Goal: Task Accomplishment & Management: Manage account settings

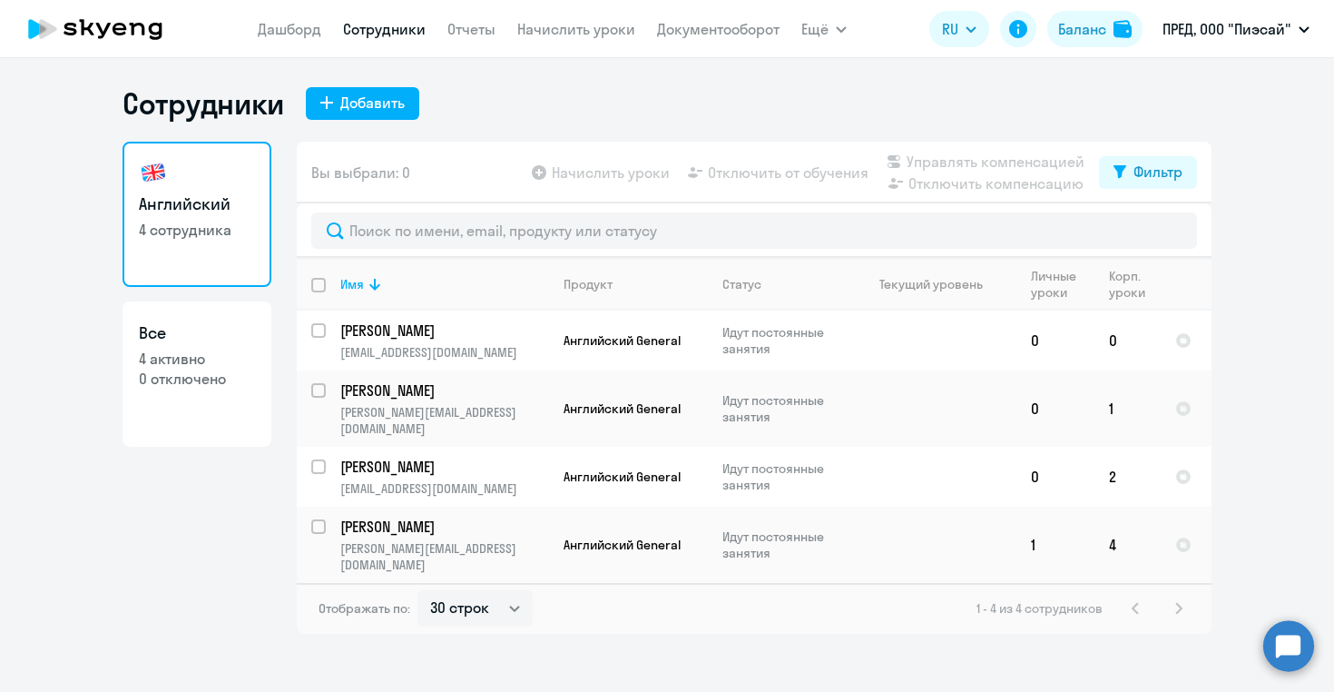
select select "30"
click at [290, 32] on link "Дашборд" at bounding box center [290, 29] width 64 height 18
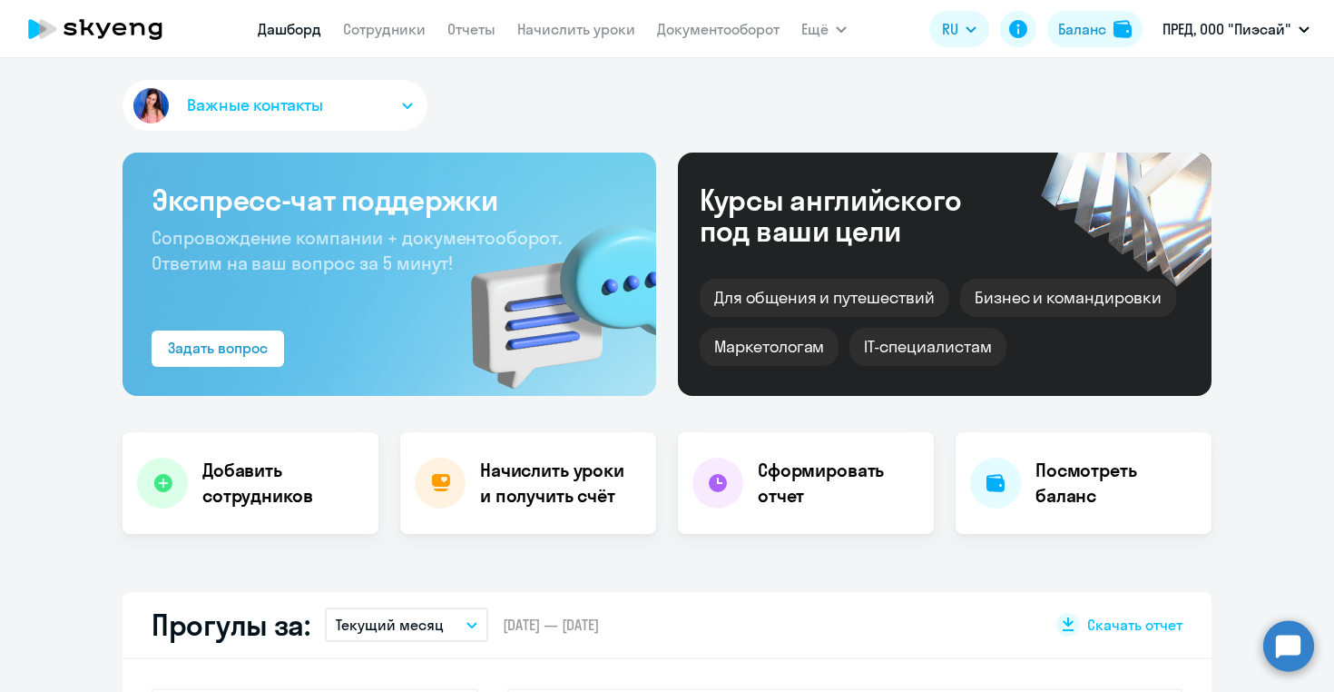
select select "30"
click at [395, 33] on link "Сотрудники" at bounding box center [384, 29] width 83 height 18
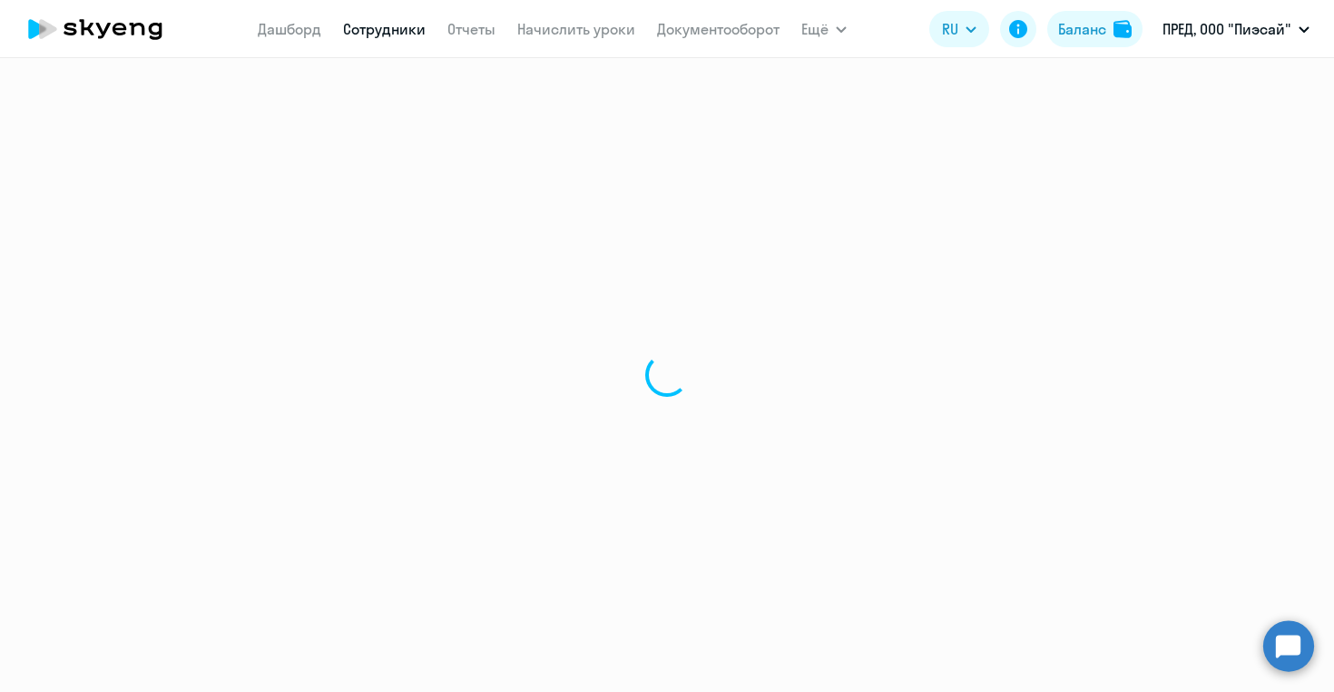
select select "30"
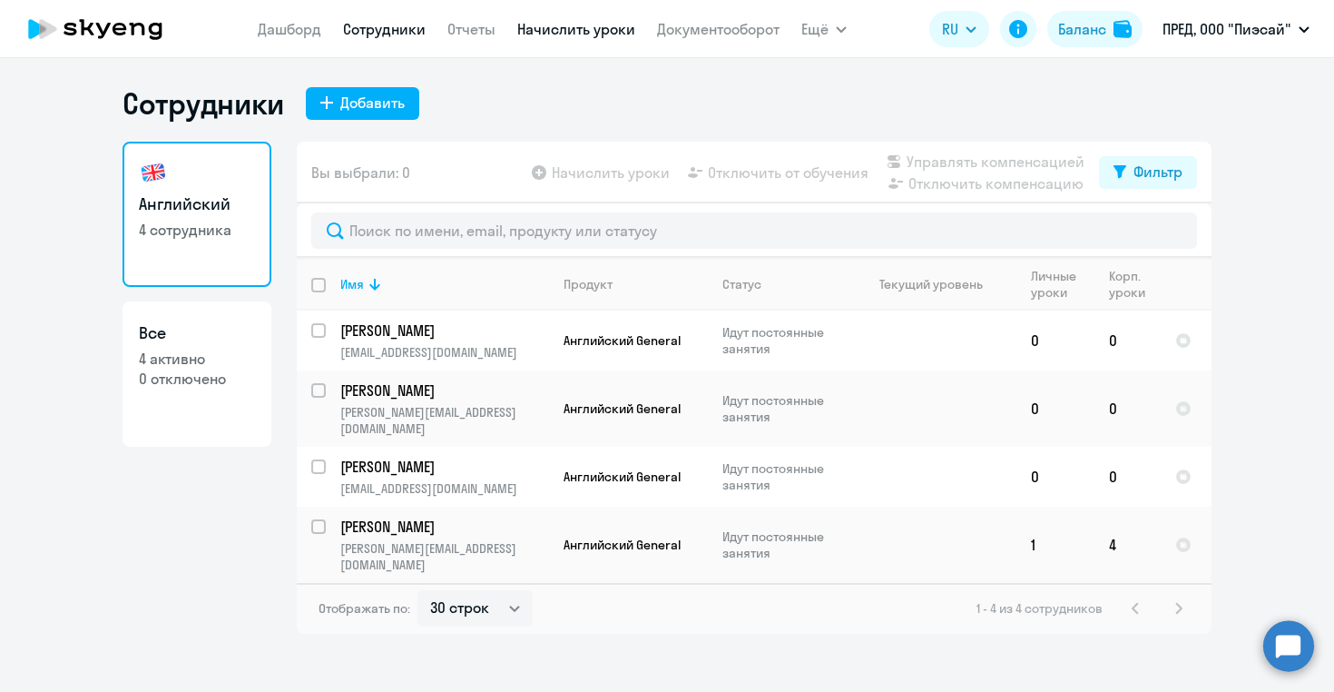
click at [575, 32] on link "Начислить уроки" at bounding box center [576, 29] width 118 height 18
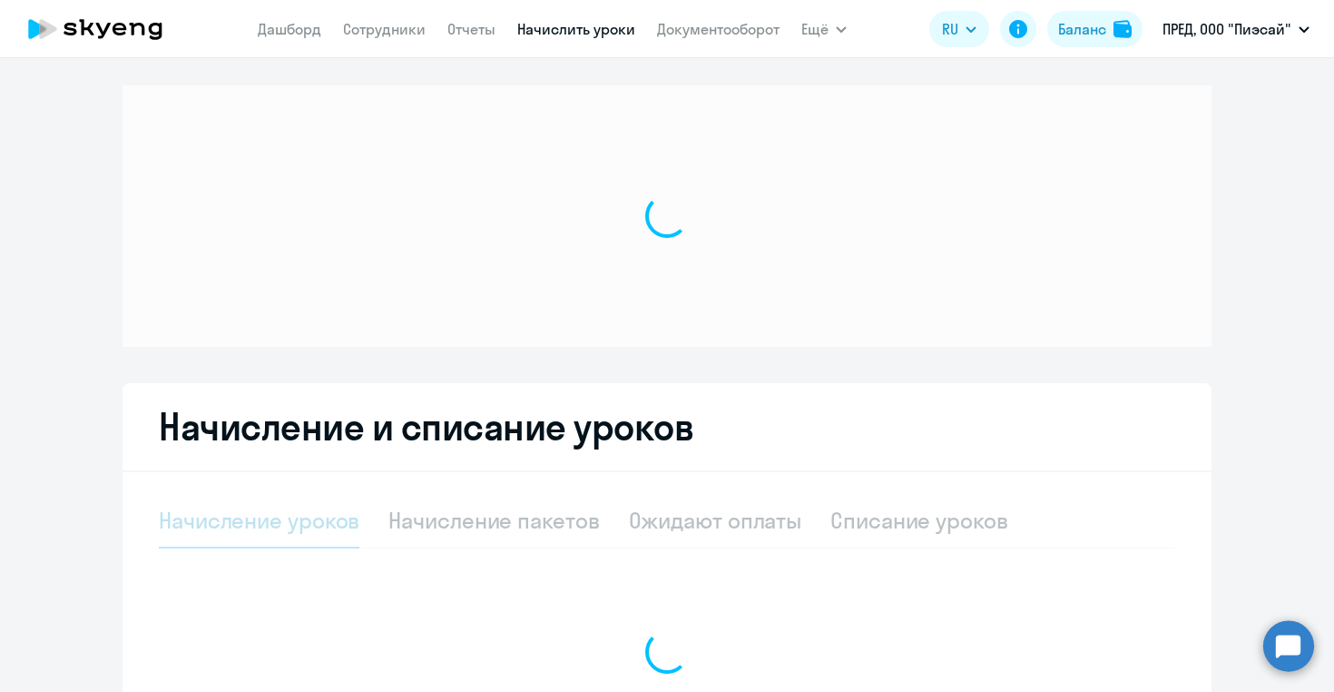
select select "10"
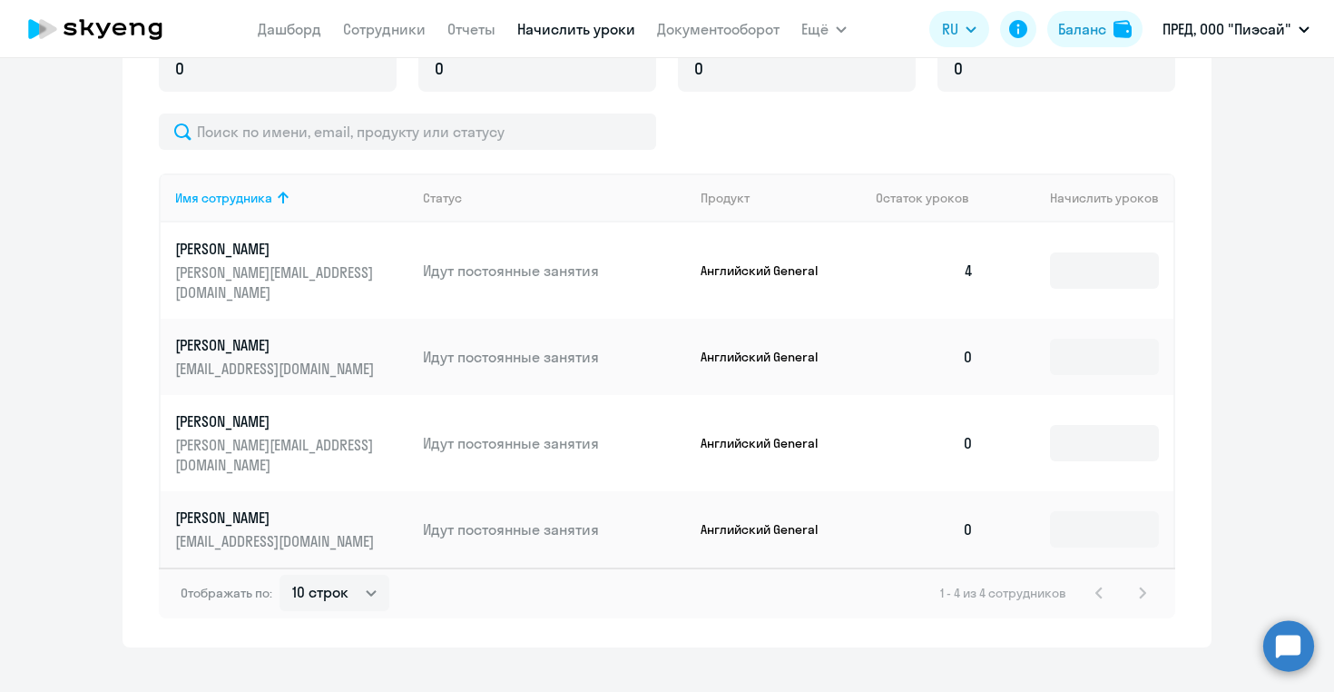
scroll to position [559, 0]
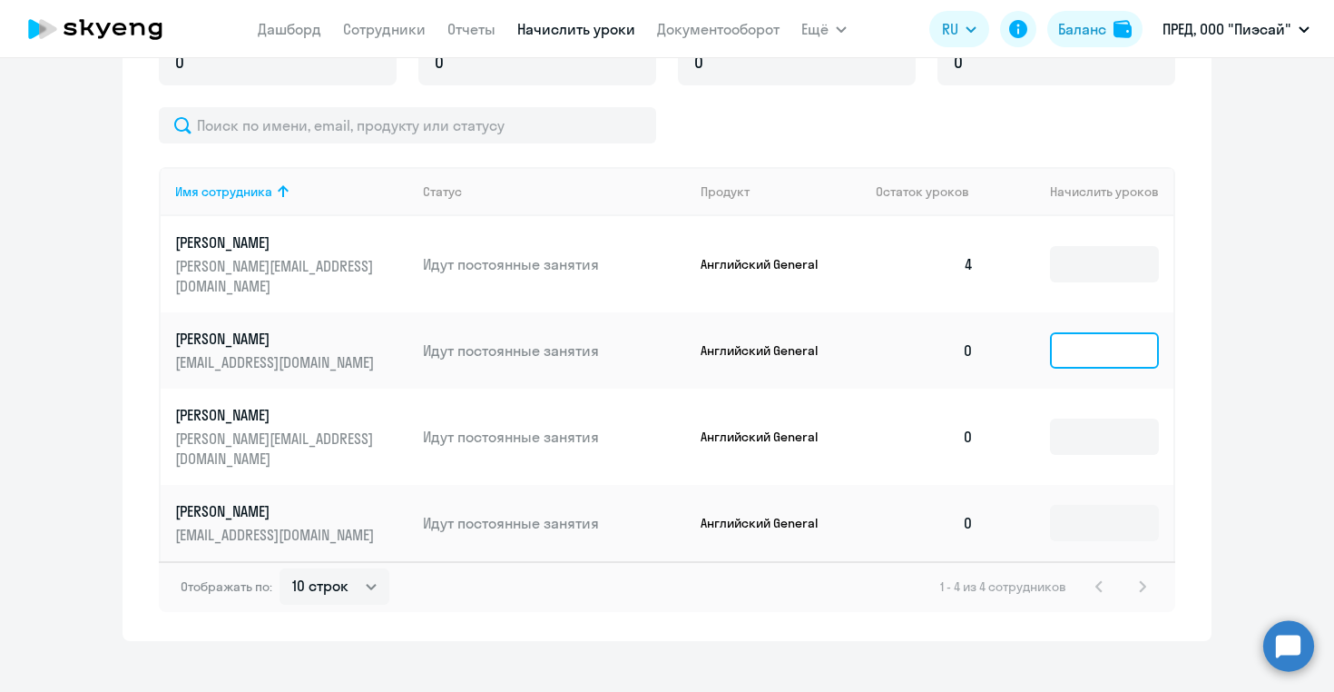
click at [1074, 338] on input at bounding box center [1104, 350] width 109 height 36
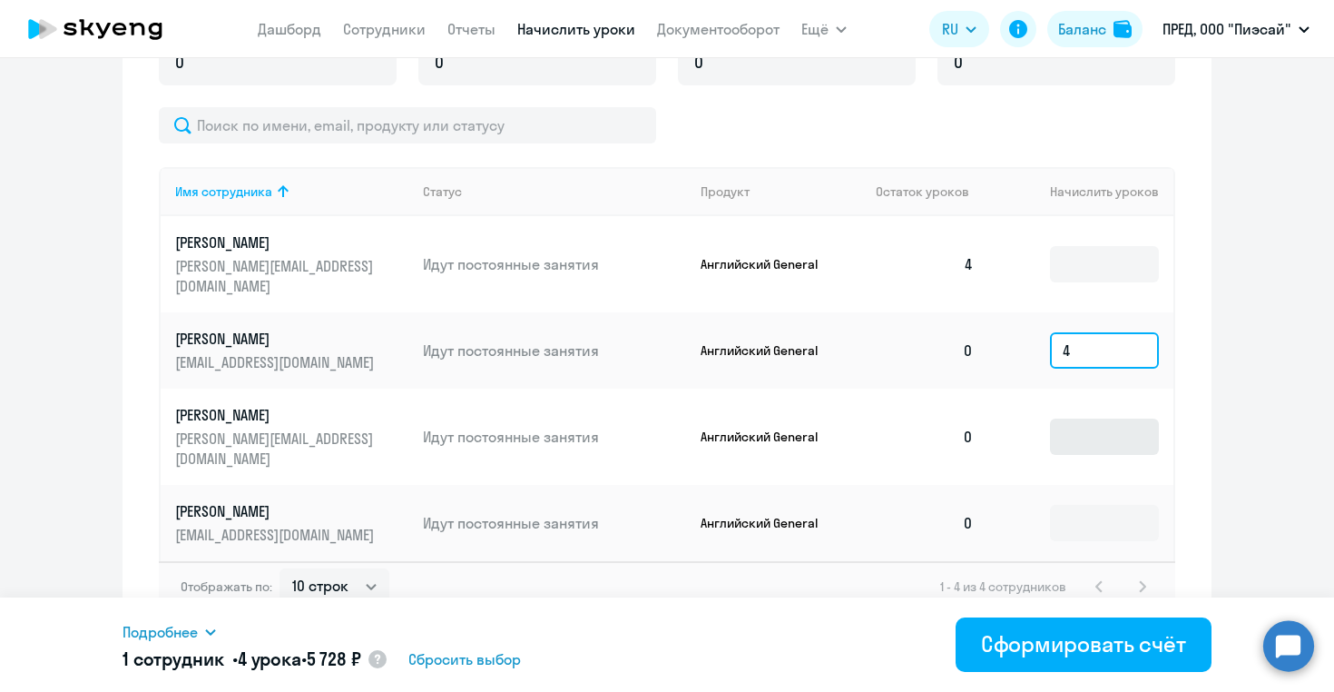
type input "4"
click at [1079, 423] on input at bounding box center [1104, 436] width 109 height 36
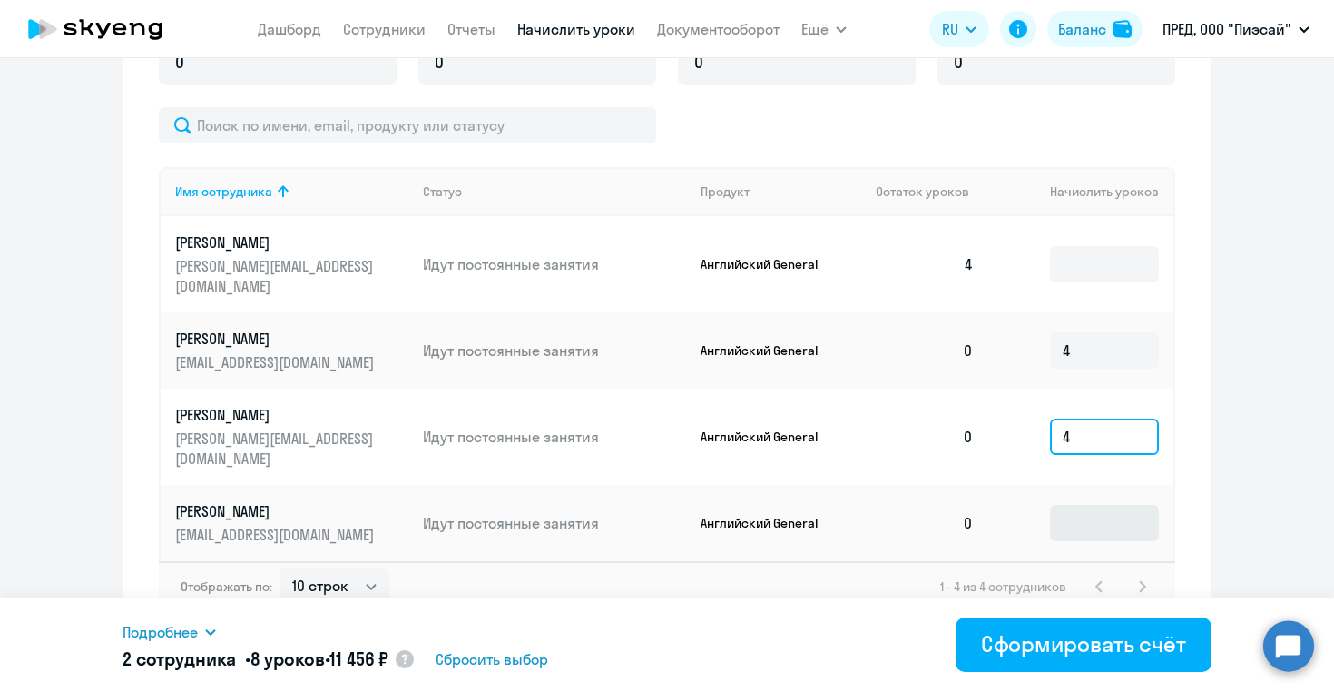
type input "4"
click at [1069, 509] on input at bounding box center [1104, 523] width 109 height 36
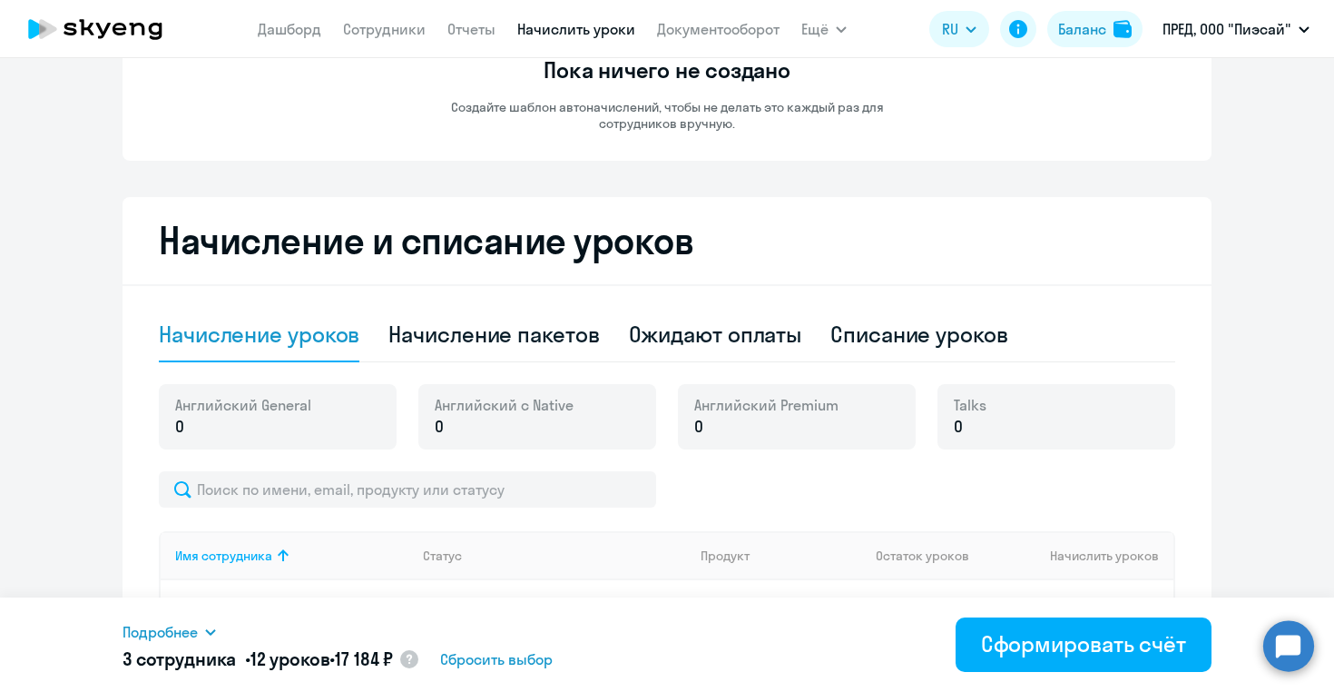
scroll to position [182, 0]
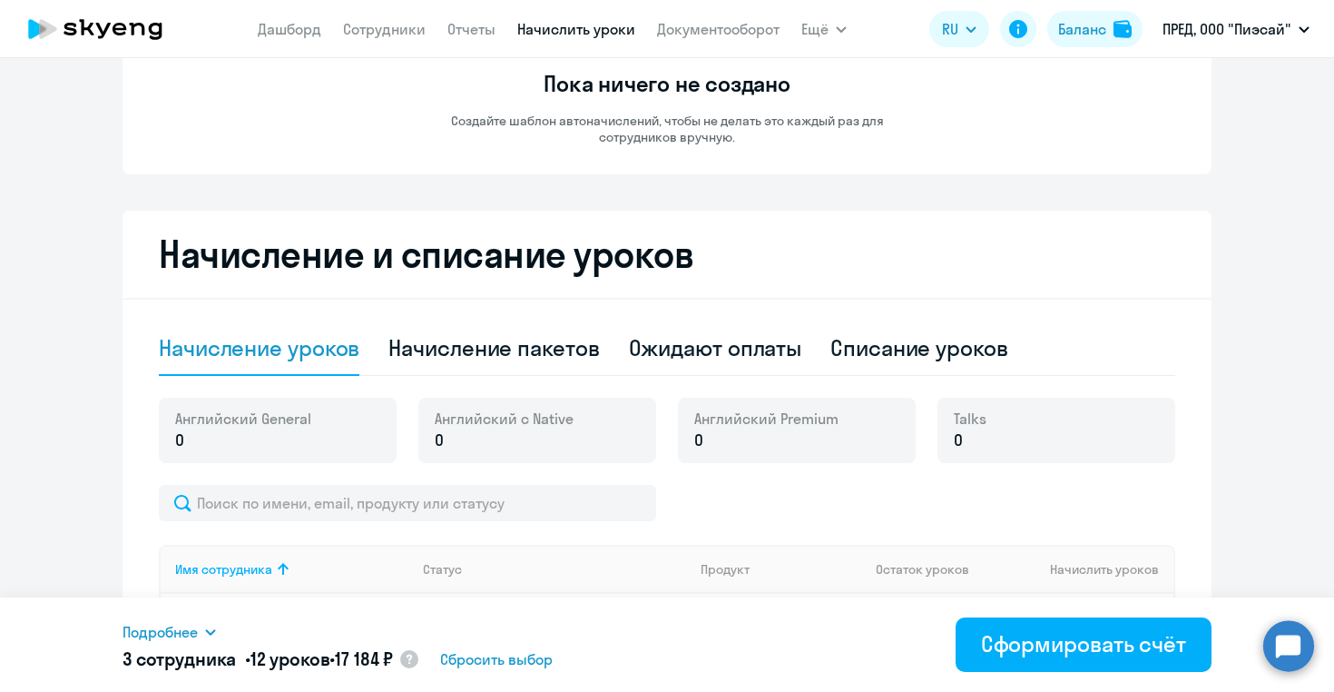
type input "4"
click at [311, 425] on div "Английский General 0" at bounding box center [278, 430] width 238 height 65
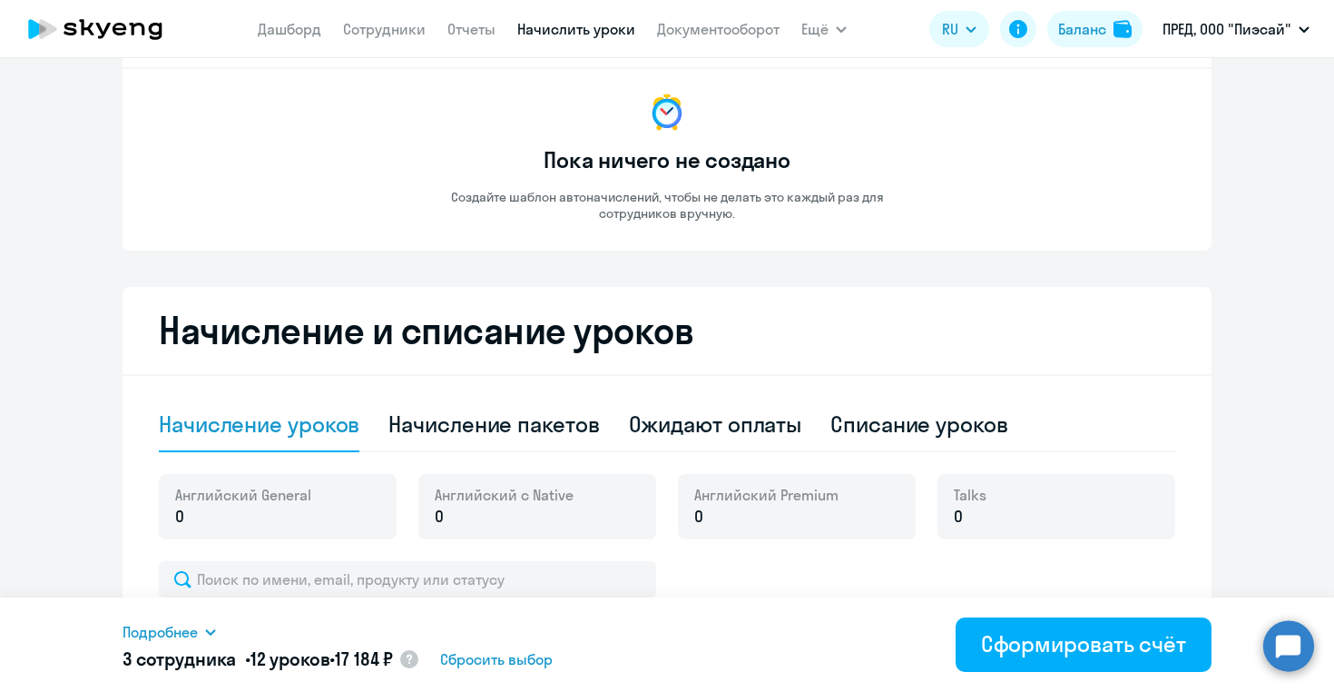
scroll to position [0, 0]
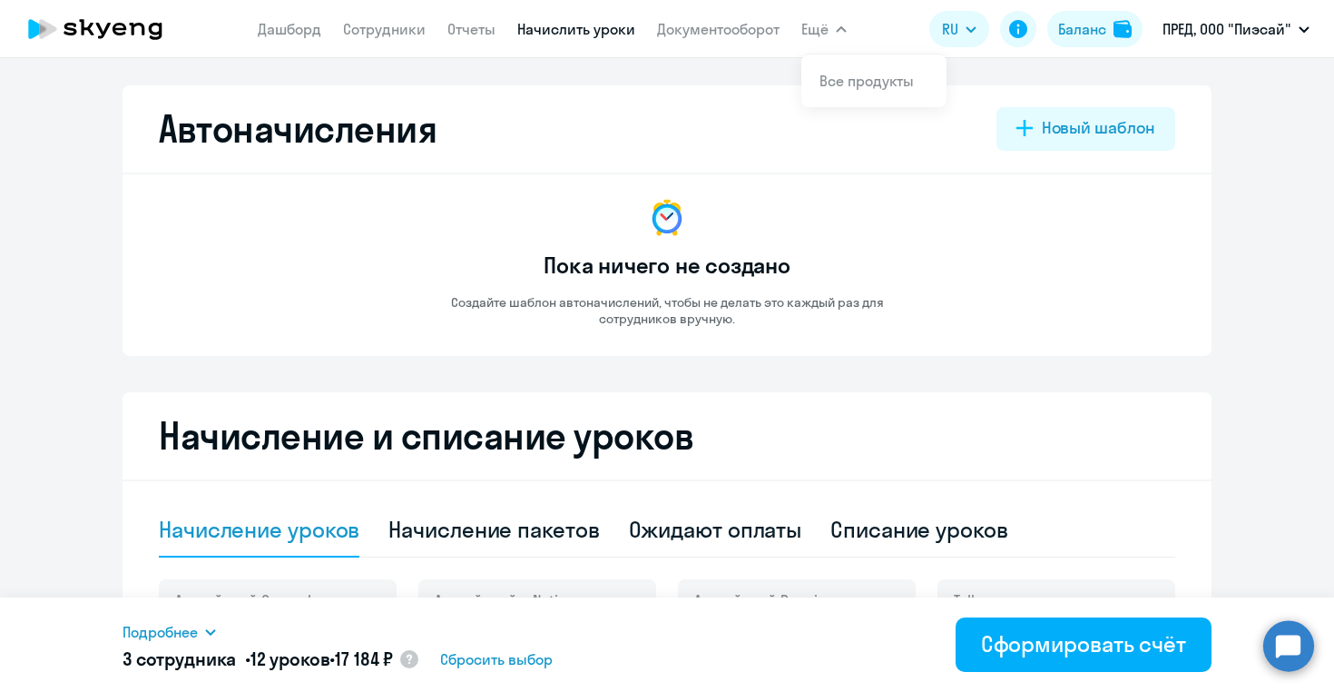
click at [815, 31] on span "Ещё" at bounding box center [814, 29] width 27 height 22
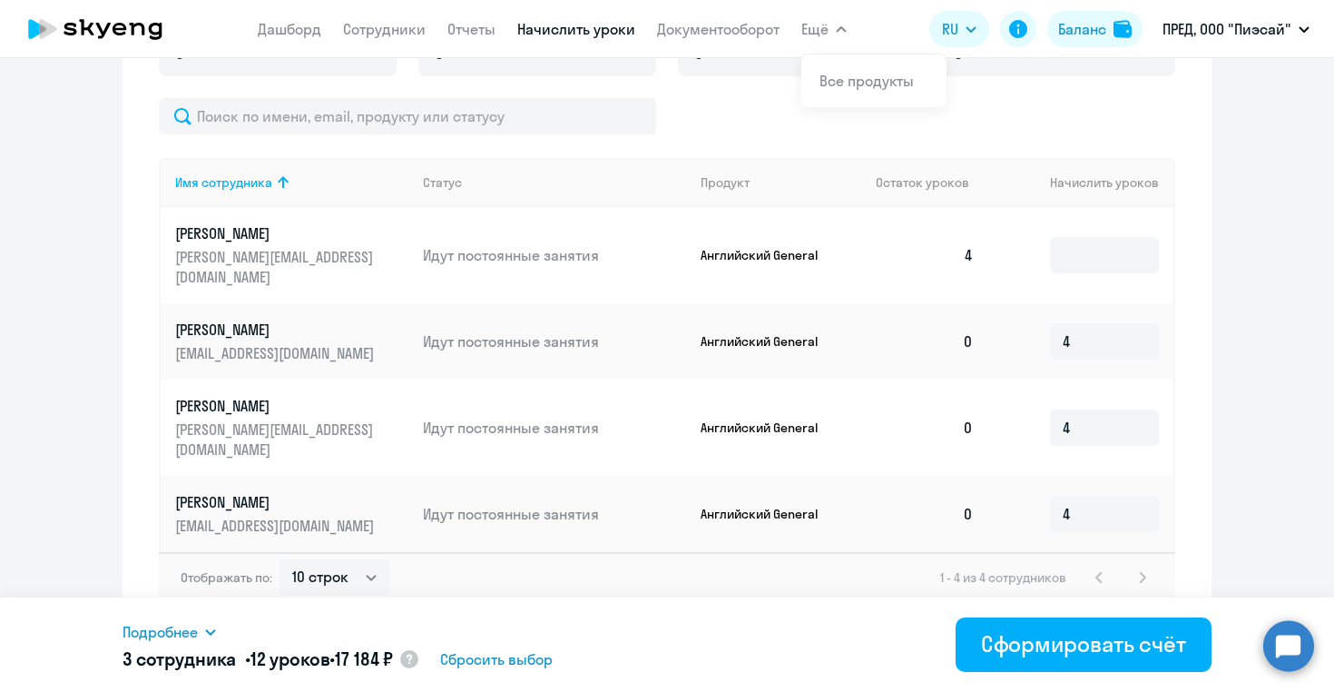
scroll to position [581, 0]
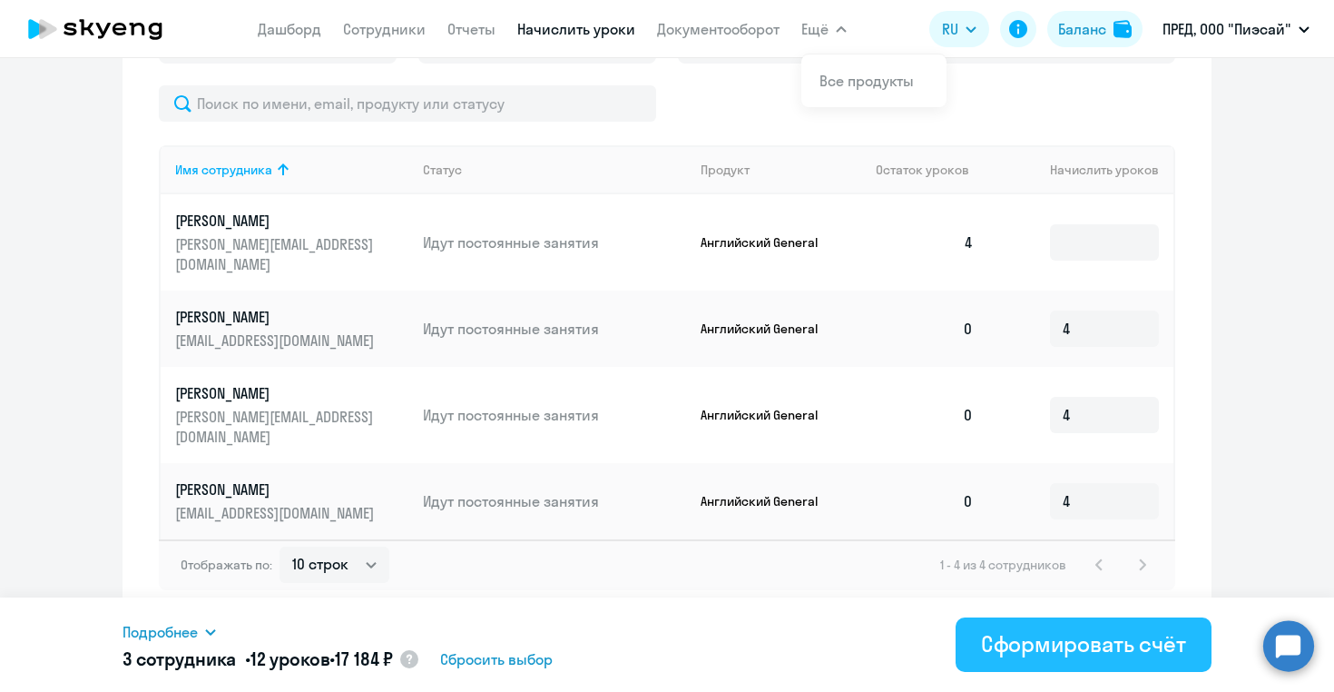
click at [1013, 650] on div "Сформировать счёт" at bounding box center [1083, 643] width 205 height 29
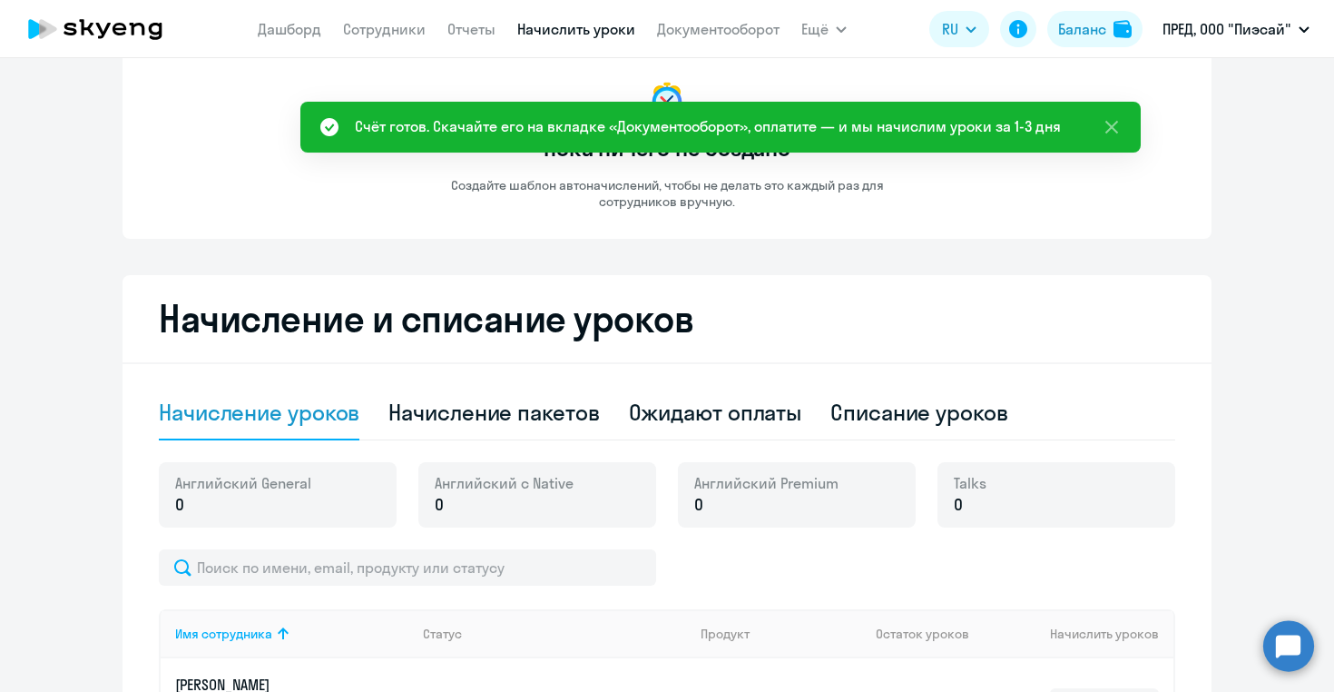
scroll to position [0, 0]
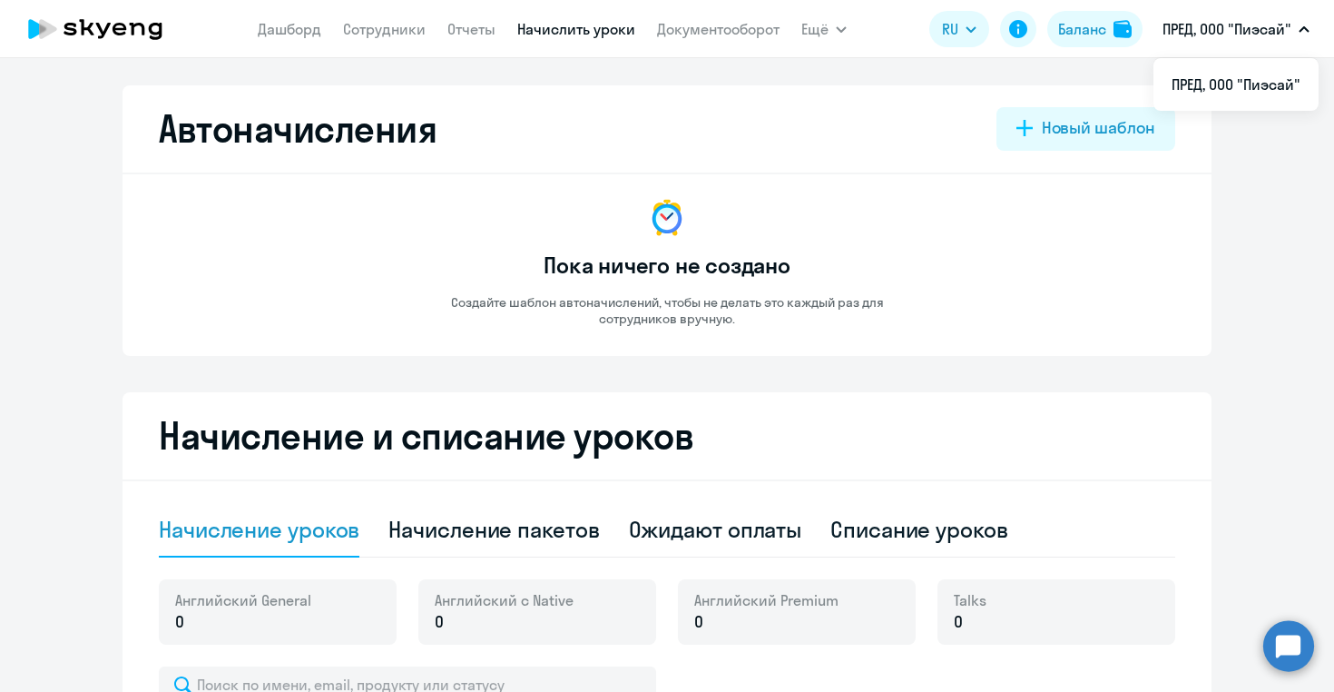
click at [1219, 30] on p "ПРЕД, ООО "Пиэсай"" at bounding box center [1227, 29] width 129 height 22
click at [1095, 34] on div "Баланс" at bounding box center [1082, 29] width 48 height 22
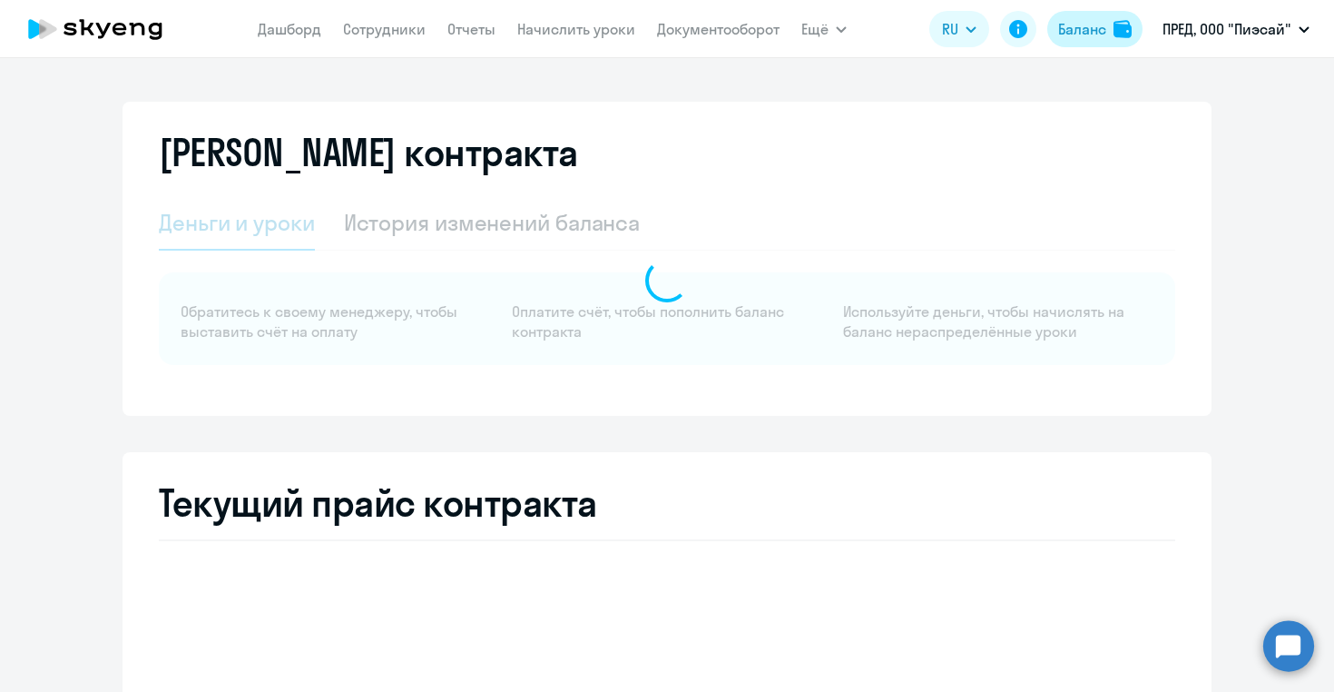
select select "english_adult_not_native_speaker"
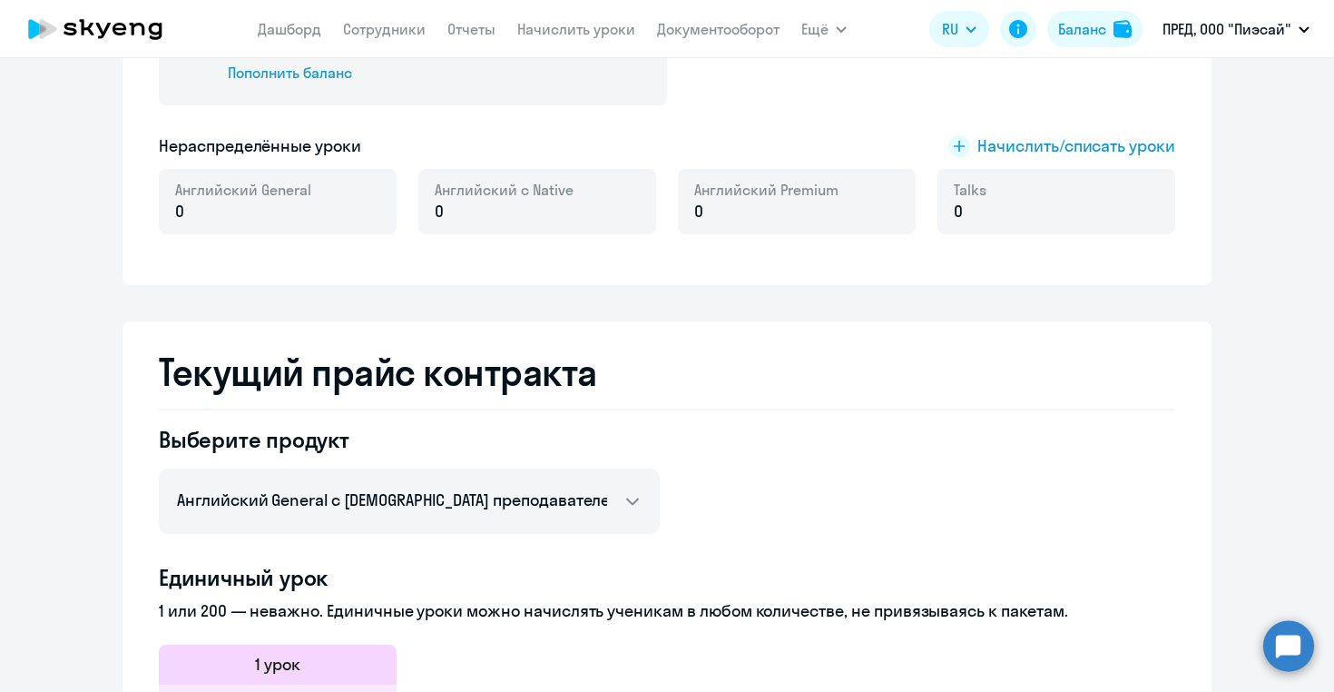
scroll to position [436, 0]
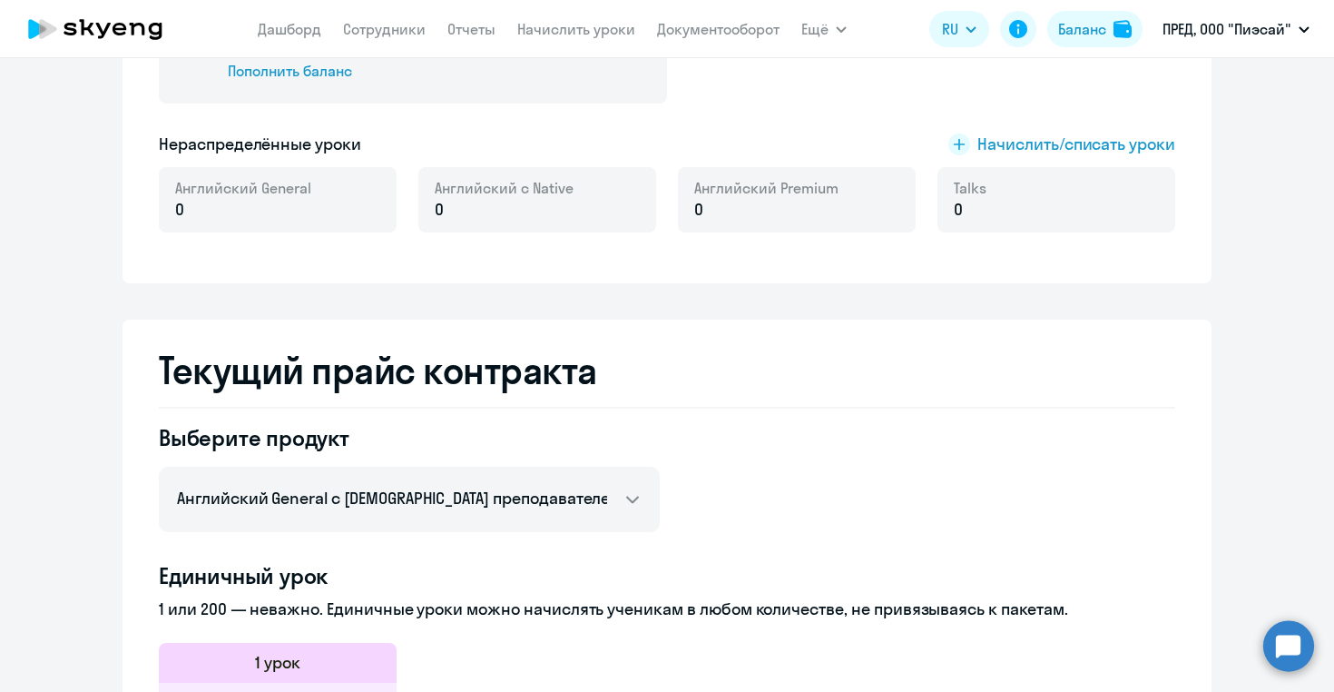
click at [321, 191] on div "Английский General 0" at bounding box center [278, 199] width 238 height 65
click at [223, 211] on p "0" at bounding box center [243, 210] width 136 height 24
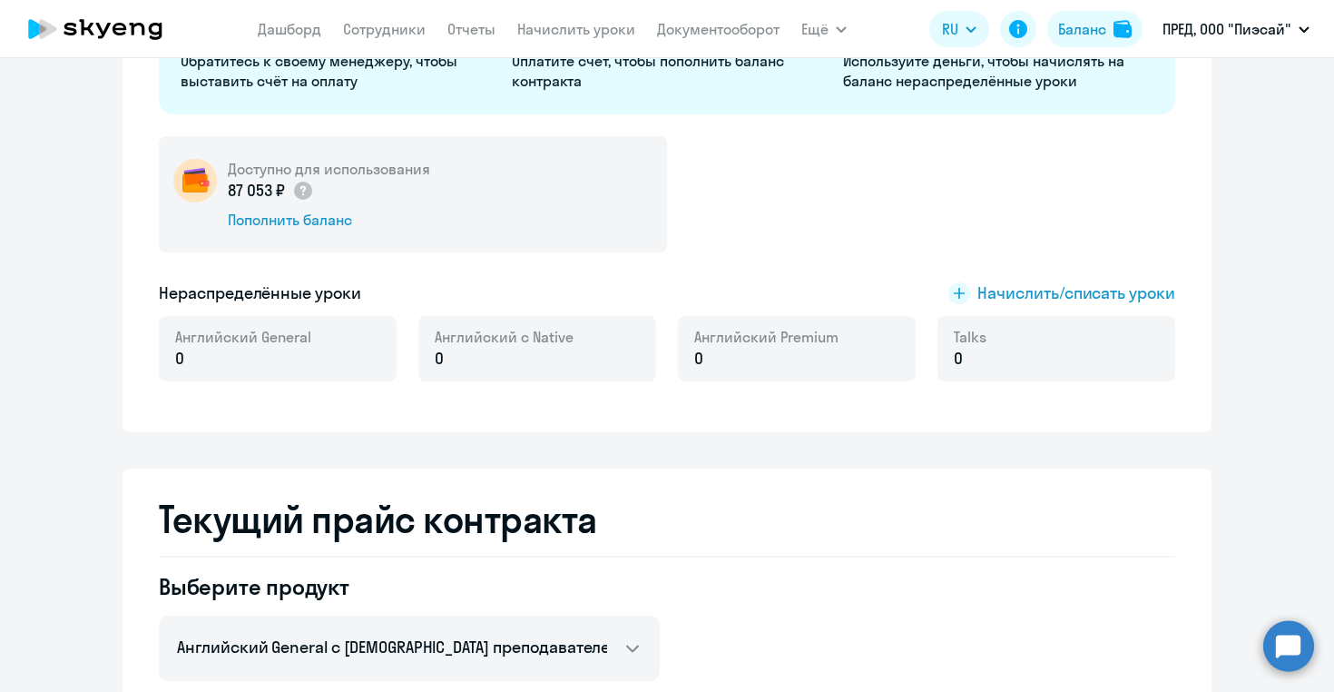
scroll to position [289, 0]
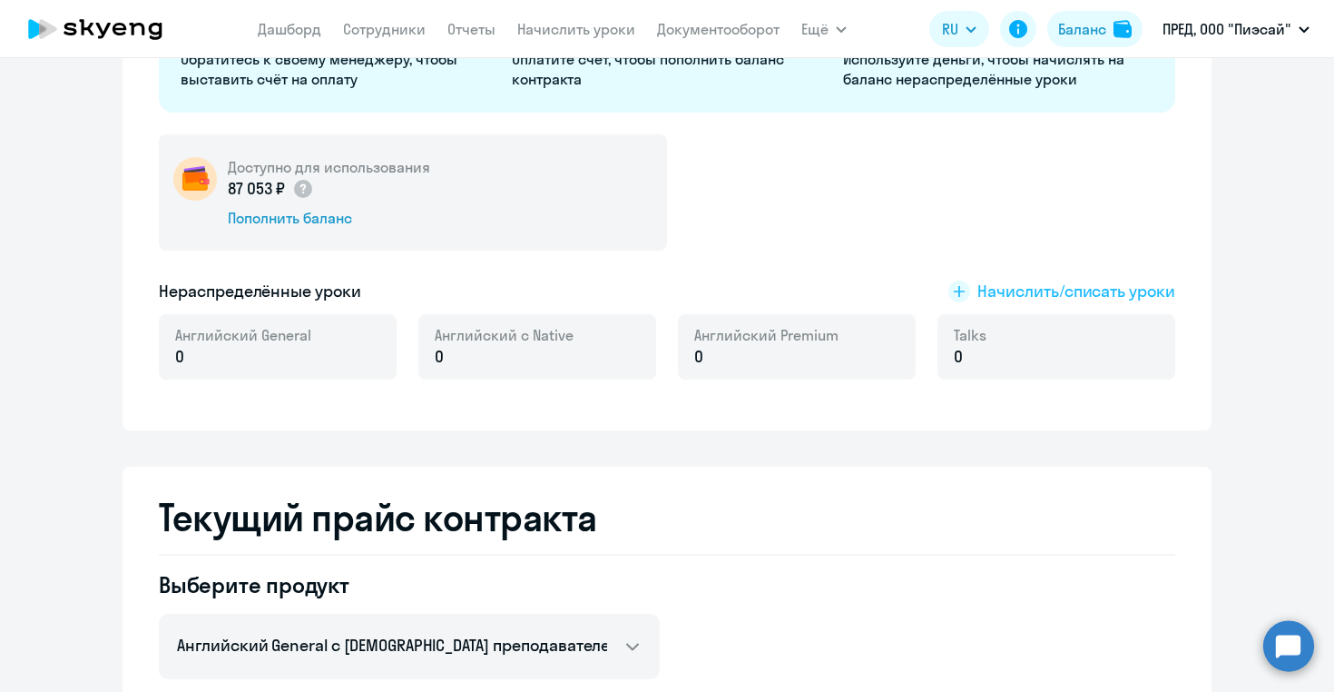
click at [1002, 290] on span "Начислить/списать уроки" at bounding box center [1077, 292] width 198 height 24
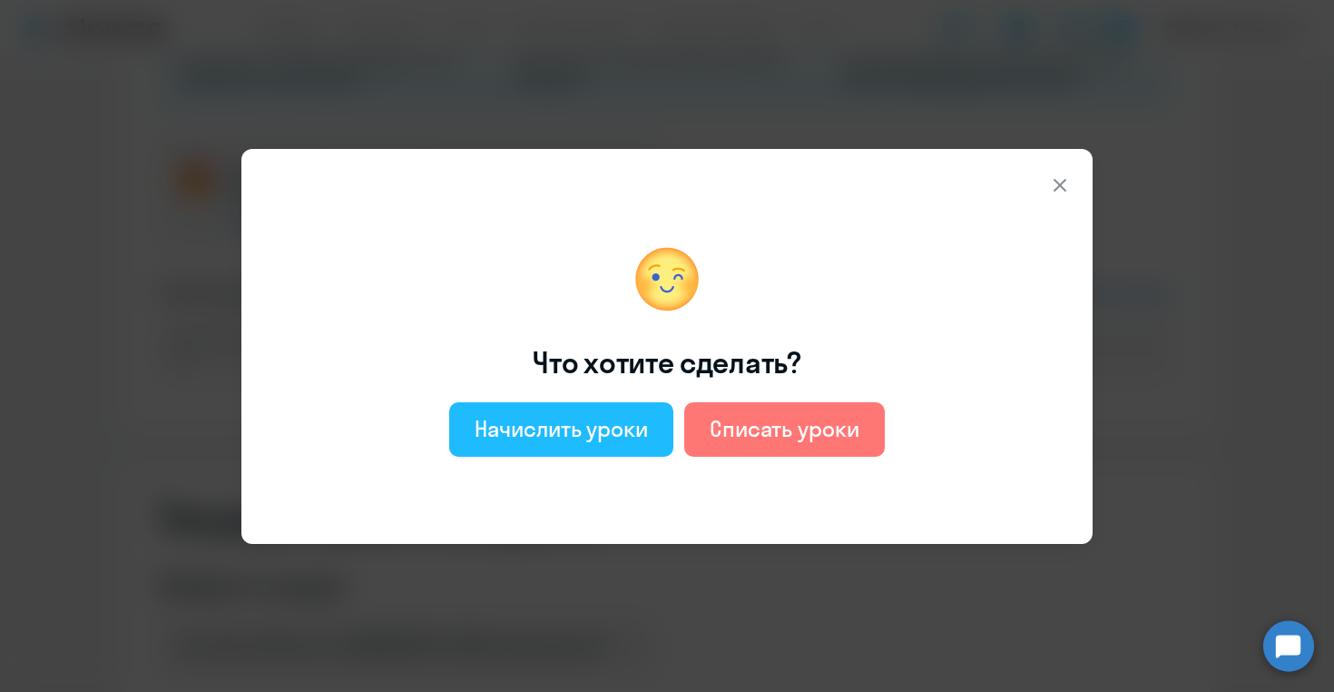
click at [614, 434] on div "Начислить уроки" at bounding box center [561, 428] width 173 height 29
select select "english_adult_not_native_speaker"
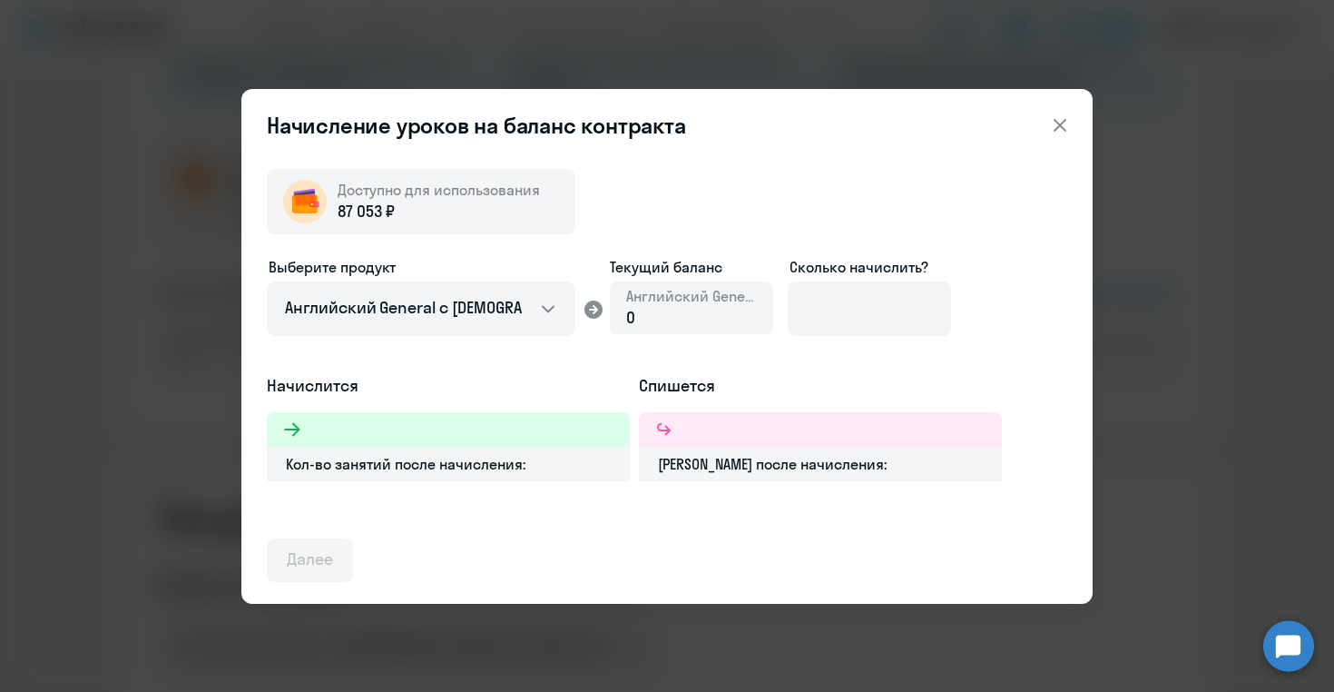
click at [654, 315] on div "0" at bounding box center [691, 318] width 131 height 24
click at [834, 307] on input at bounding box center [869, 308] width 163 height 54
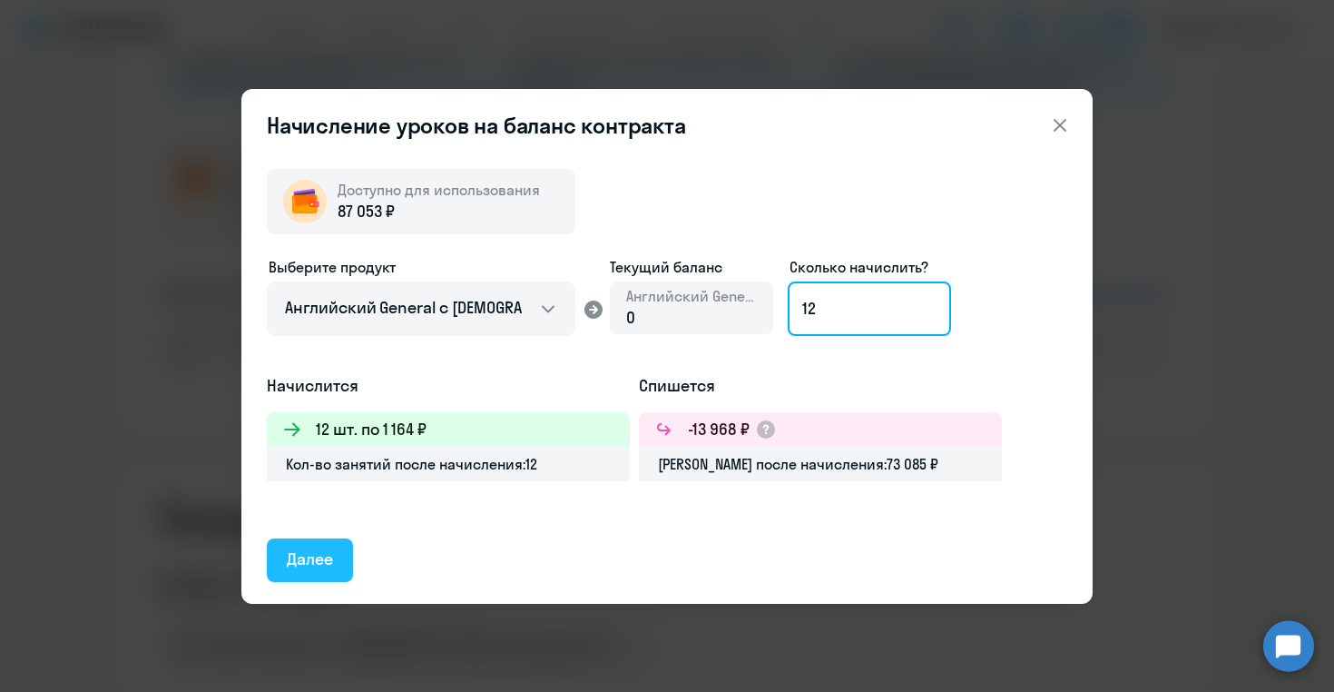
type input "12"
click at [304, 563] on div "Далее" at bounding box center [310, 559] width 46 height 24
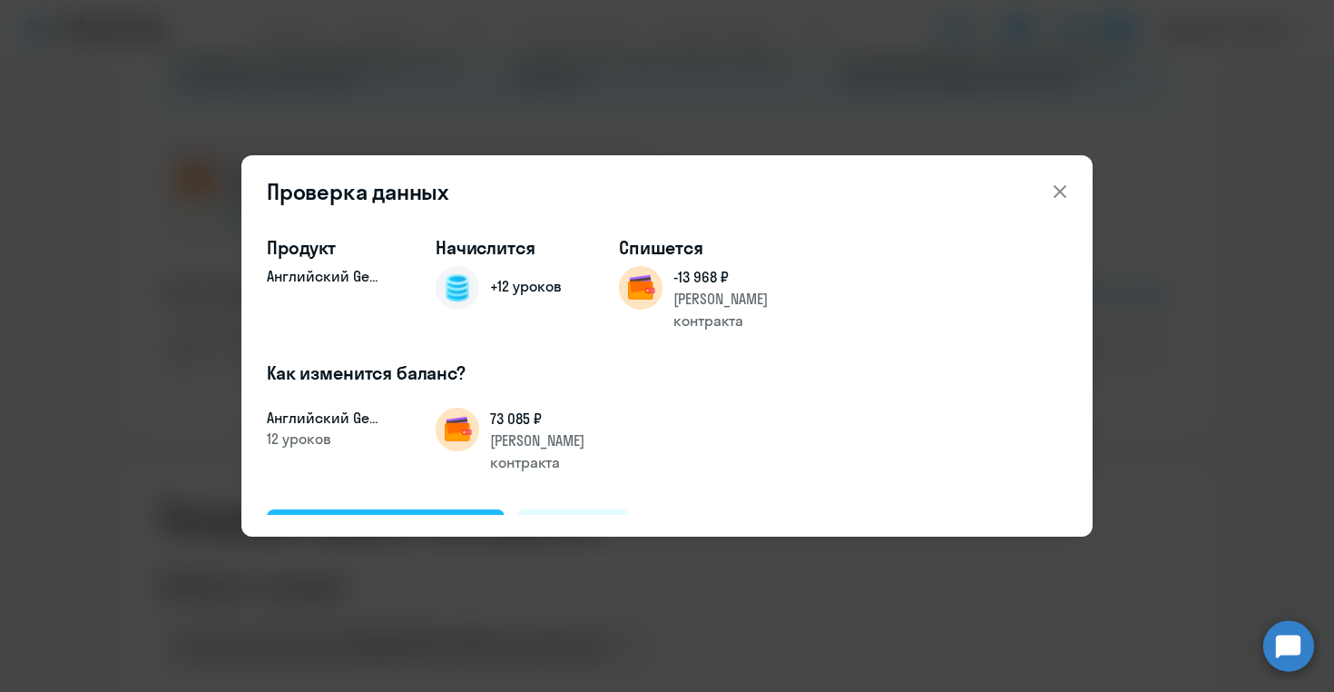
click at [359, 518] on div "Подтвердить и начислить" at bounding box center [386, 530] width 198 height 24
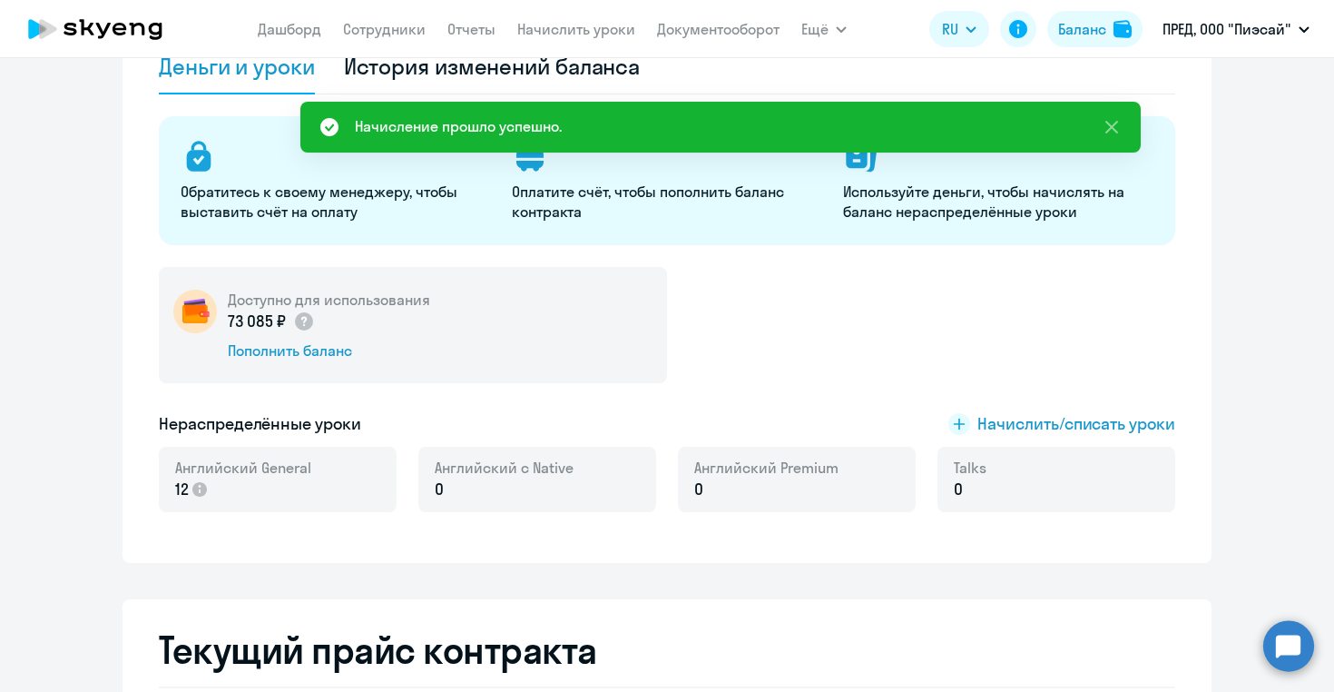
scroll to position [0, 0]
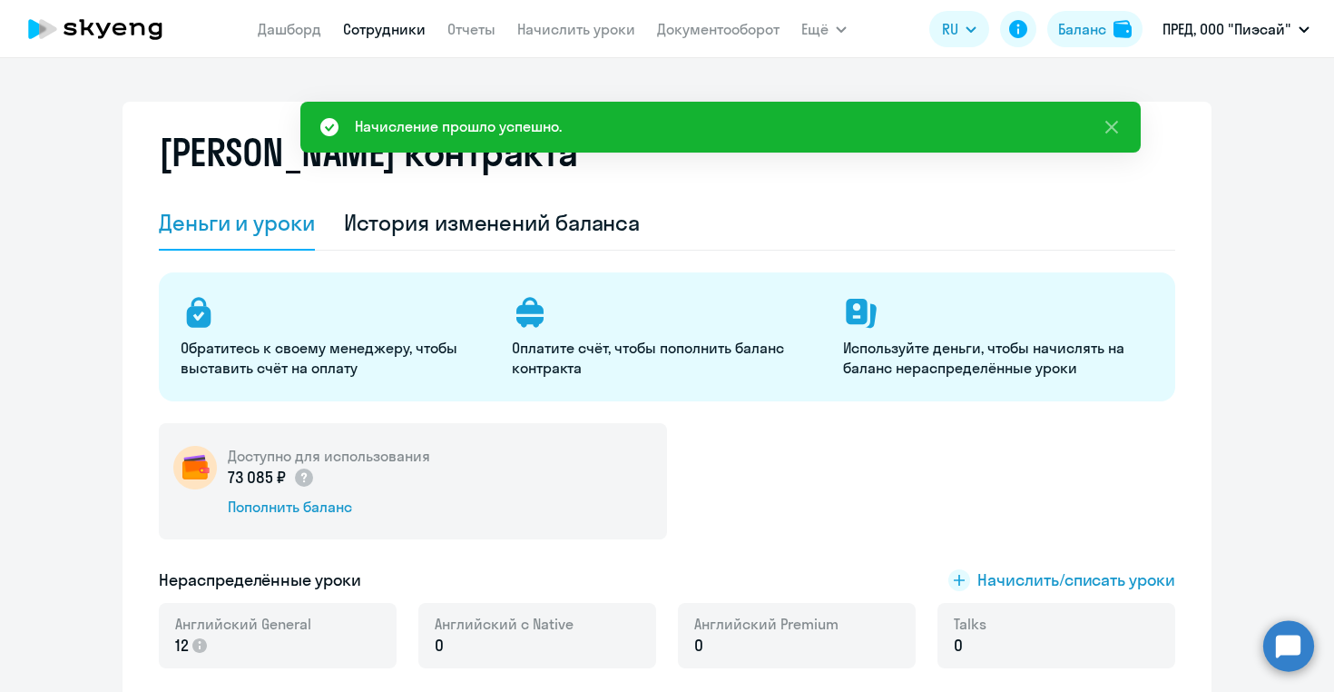
click at [383, 34] on link "Сотрудники" at bounding box center [384, 29] width 83 height 18
select select "30"
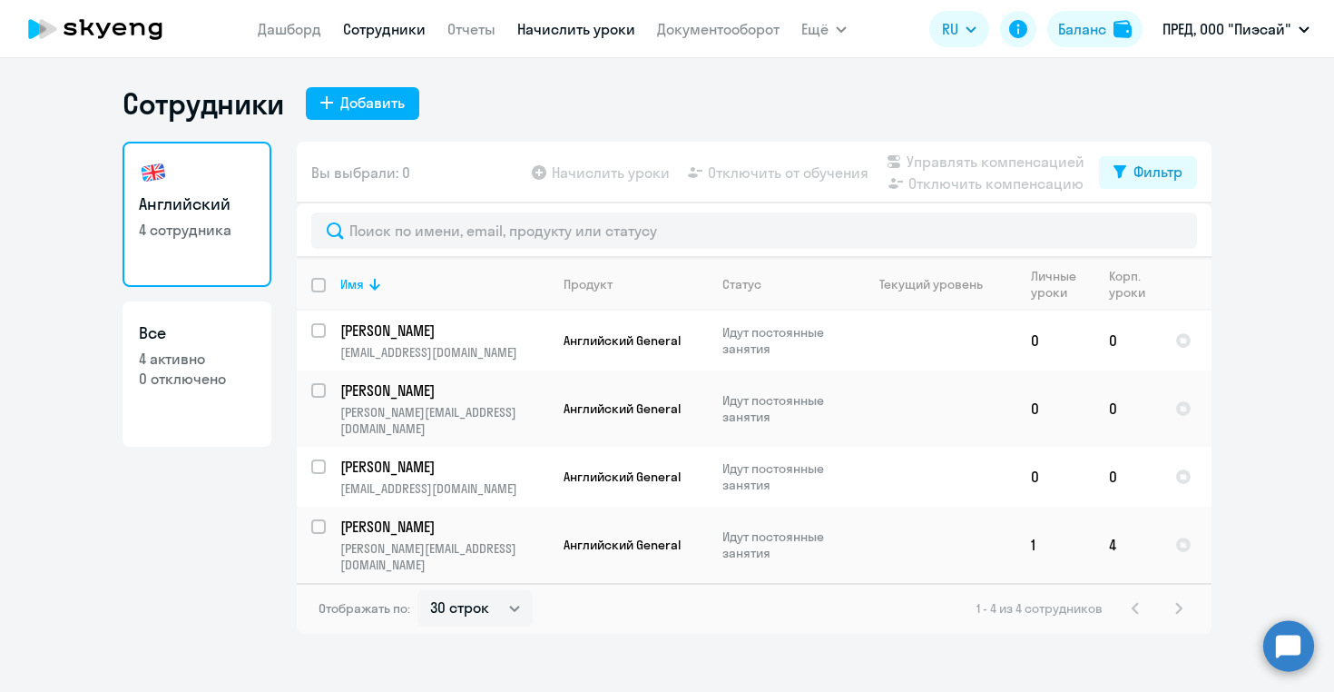
click at [557, 30] on link "Начислить уроки" at bounding box center [576, 29] width 118 height 18
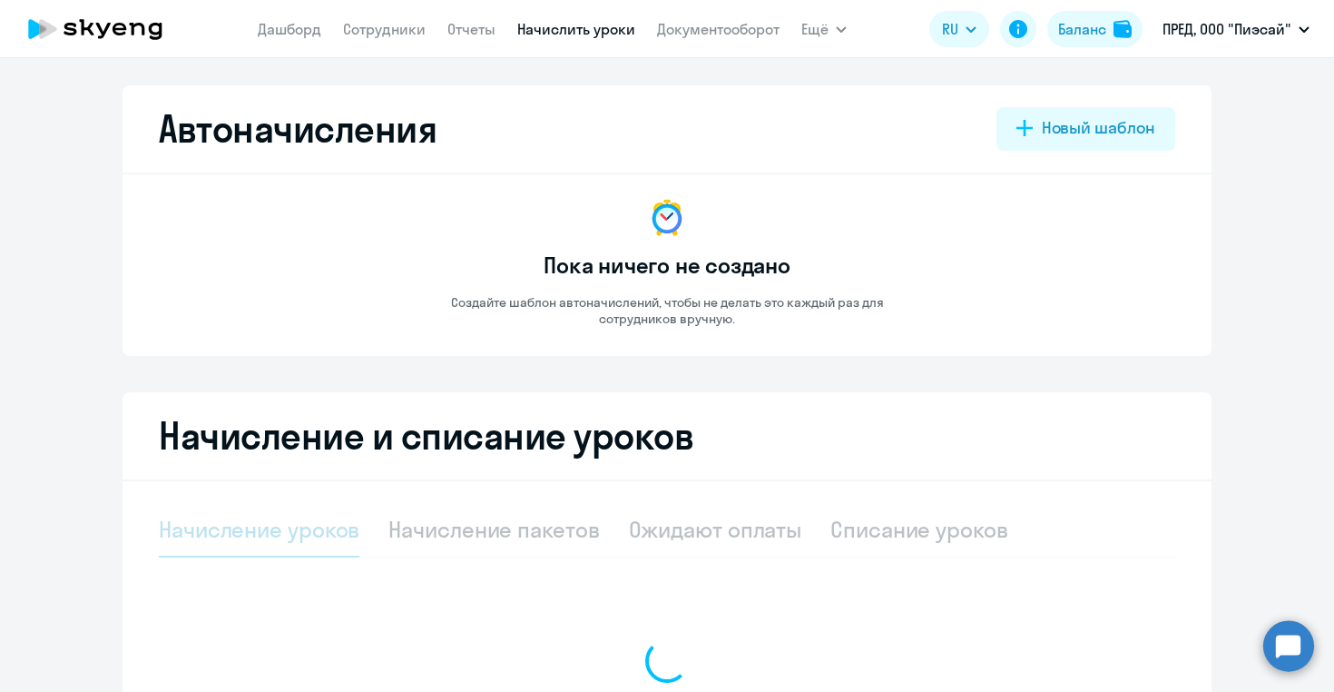
select select "10"
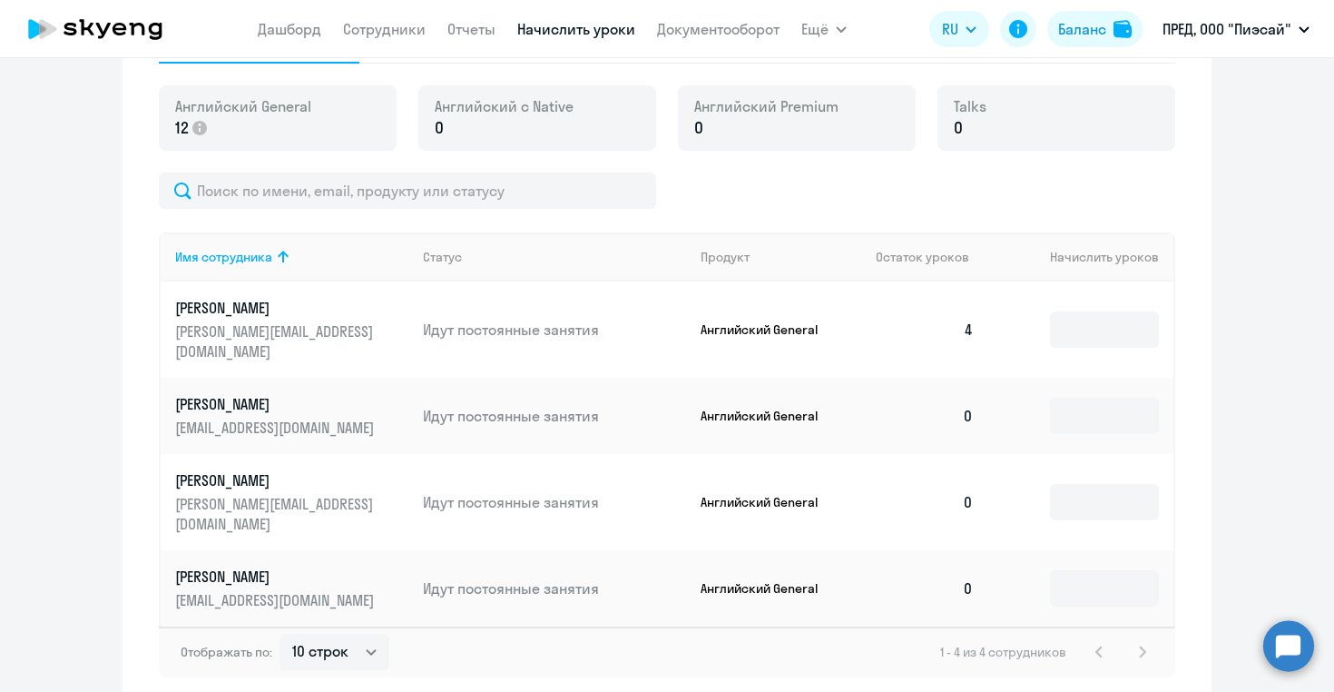
scroll to position [508, 0]
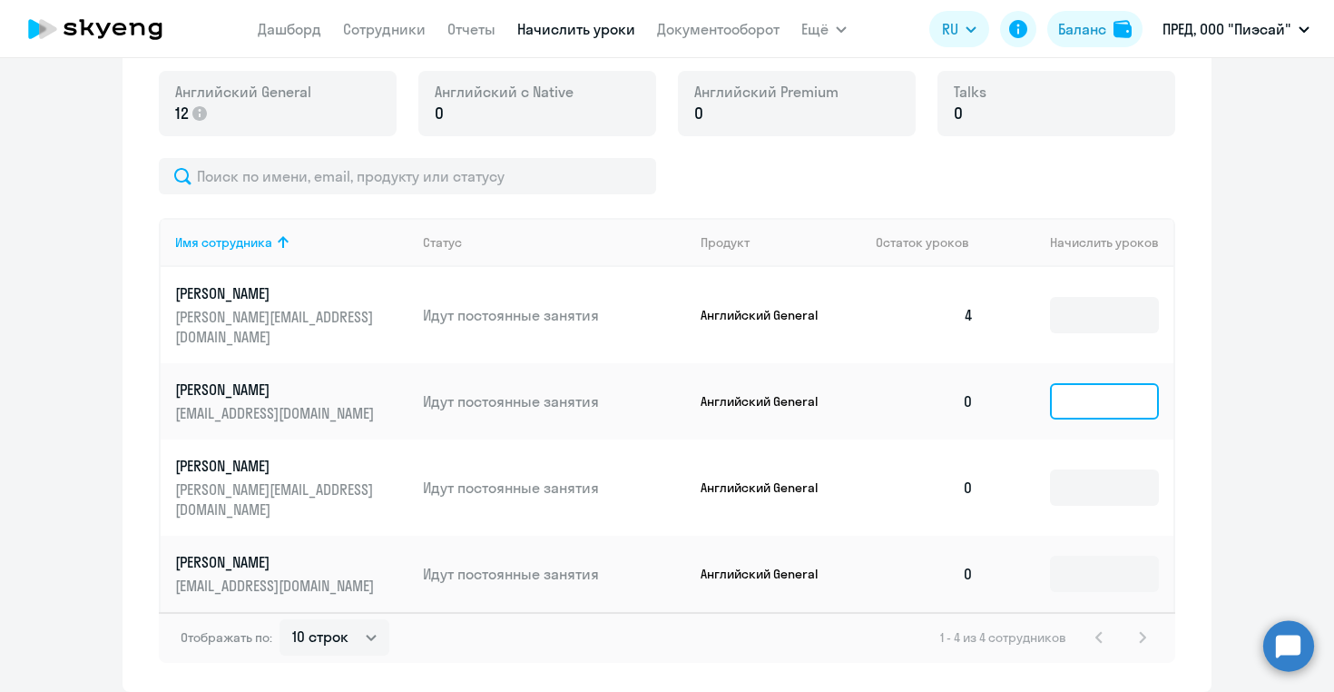
click at [1081, 383] on input at bounding box center [1104, 401] width 109 height 36
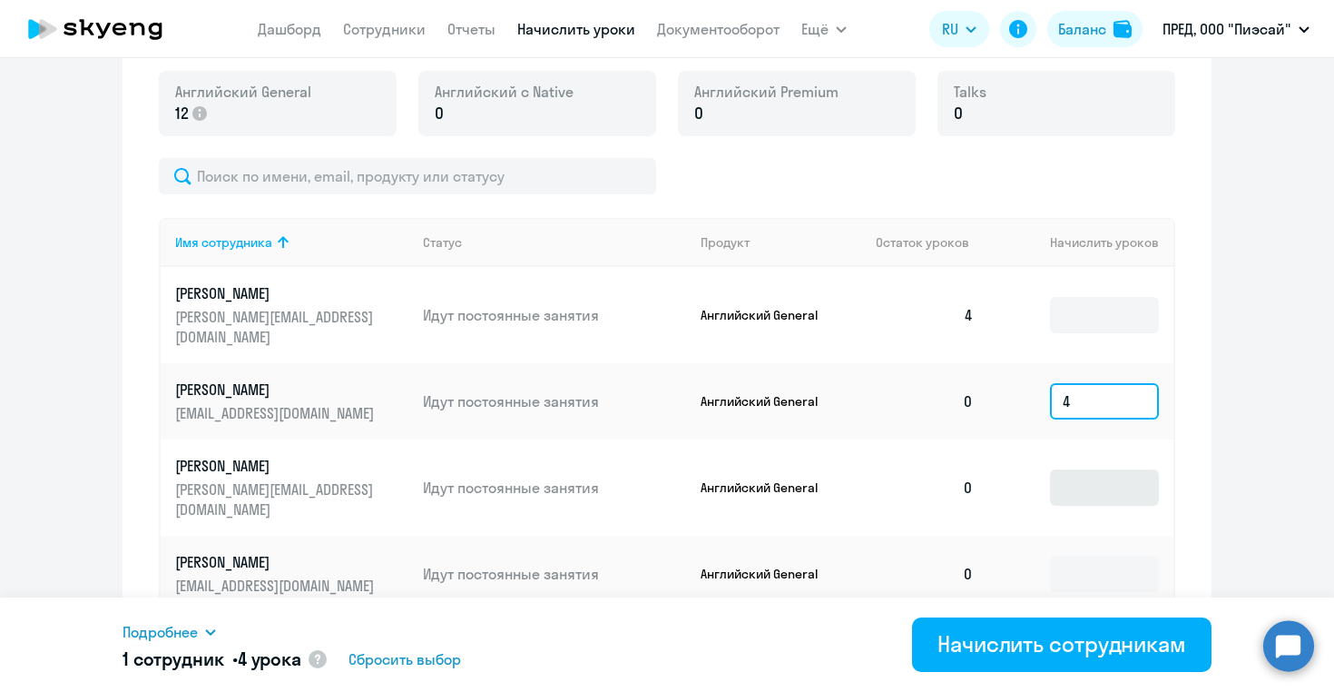
type input "4"
click at [1072, 476] on input at bounding box center [1104, 487] width 109 height 36
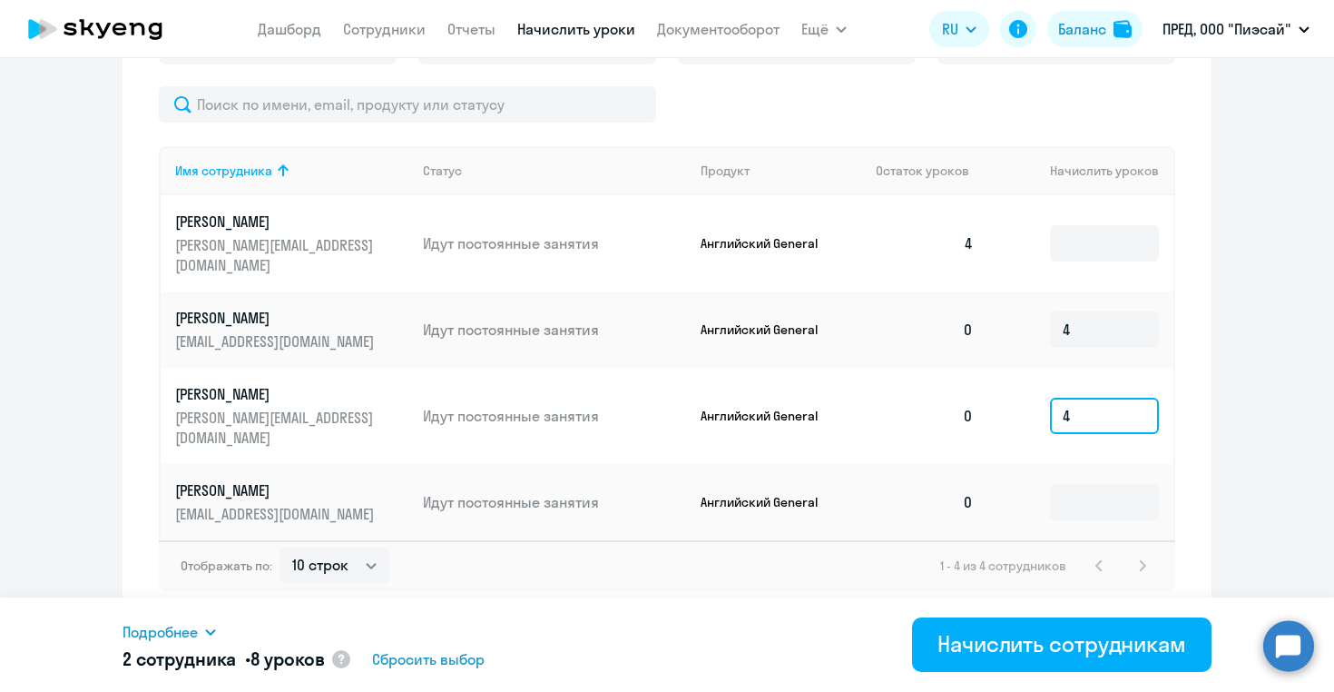
scroll to position [581, 0]
type input "4"
click at [1067, 501] on input at bounding box center [1104, 501] width 109 height 36
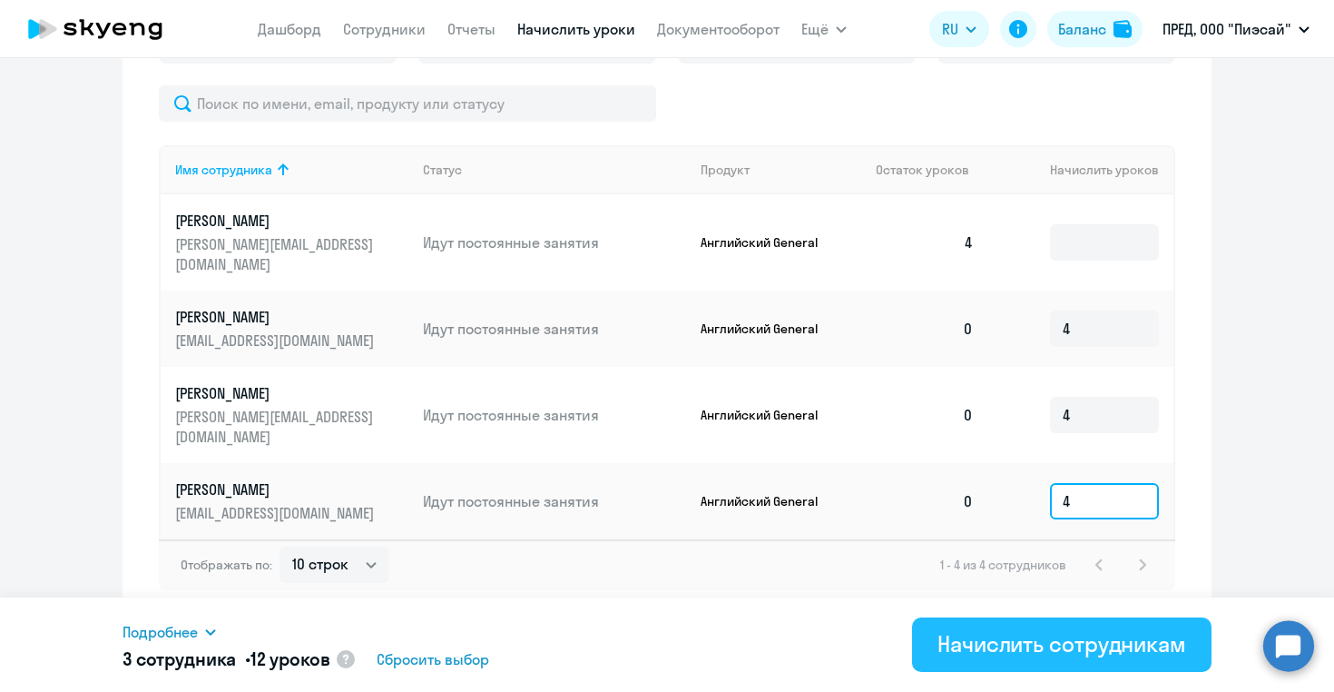
type input "4"
click at [1011, 655] on div "Начислить сотрудникам" at bounding box center [1062, 643] width 249 height 29
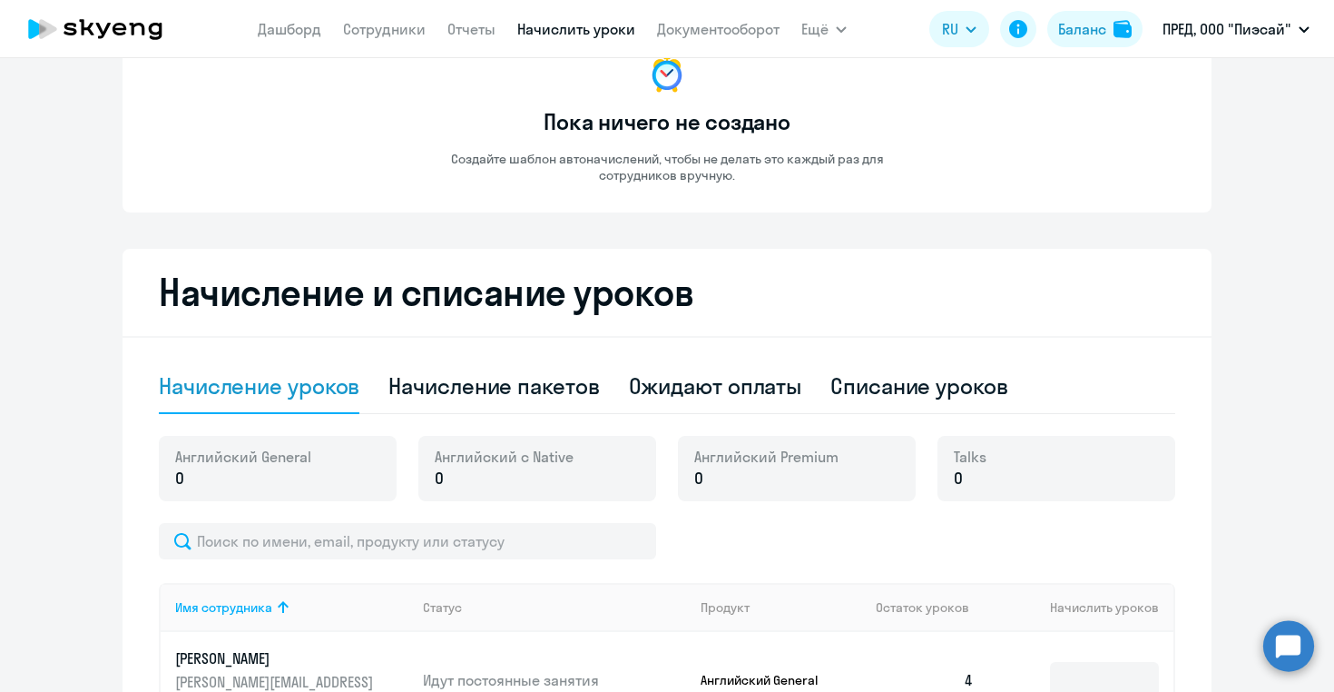
scroll to position [0, 0]
